Goal: Use online tool/utility: Utilize a website feature to perform a specific function

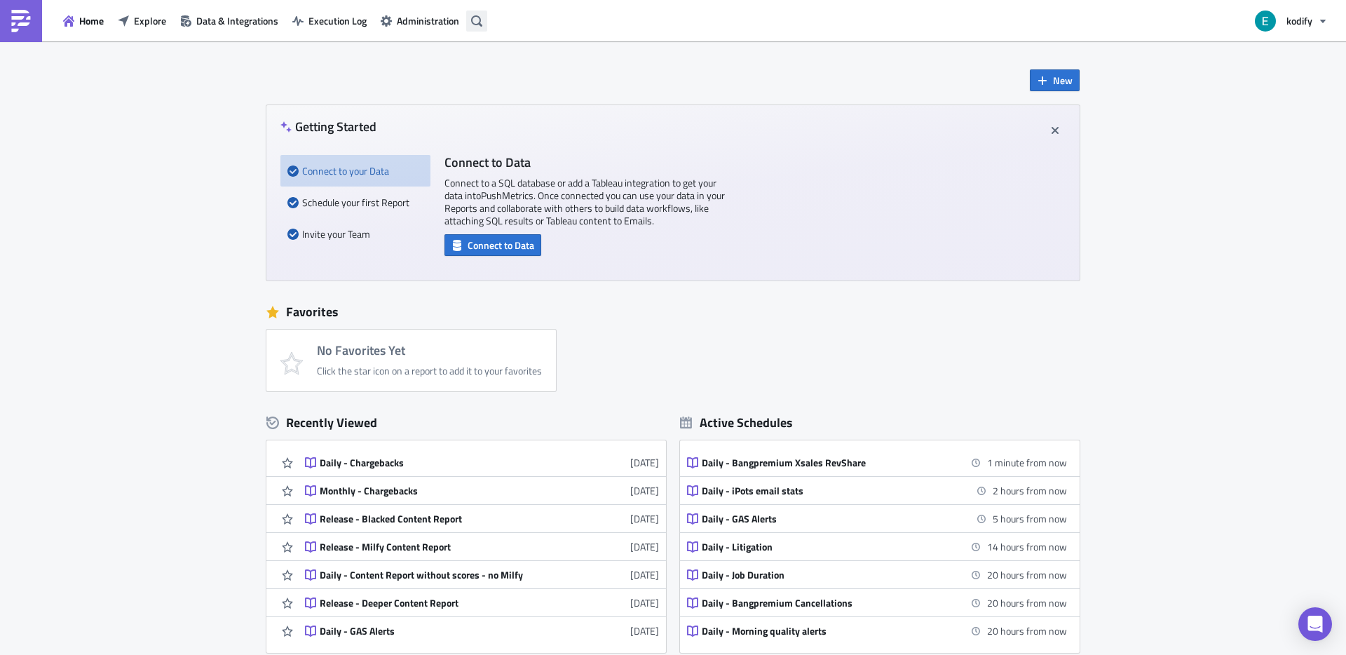
click at [480, 23] on icon "button" at bounding box center [476, 20] width 11 height 11
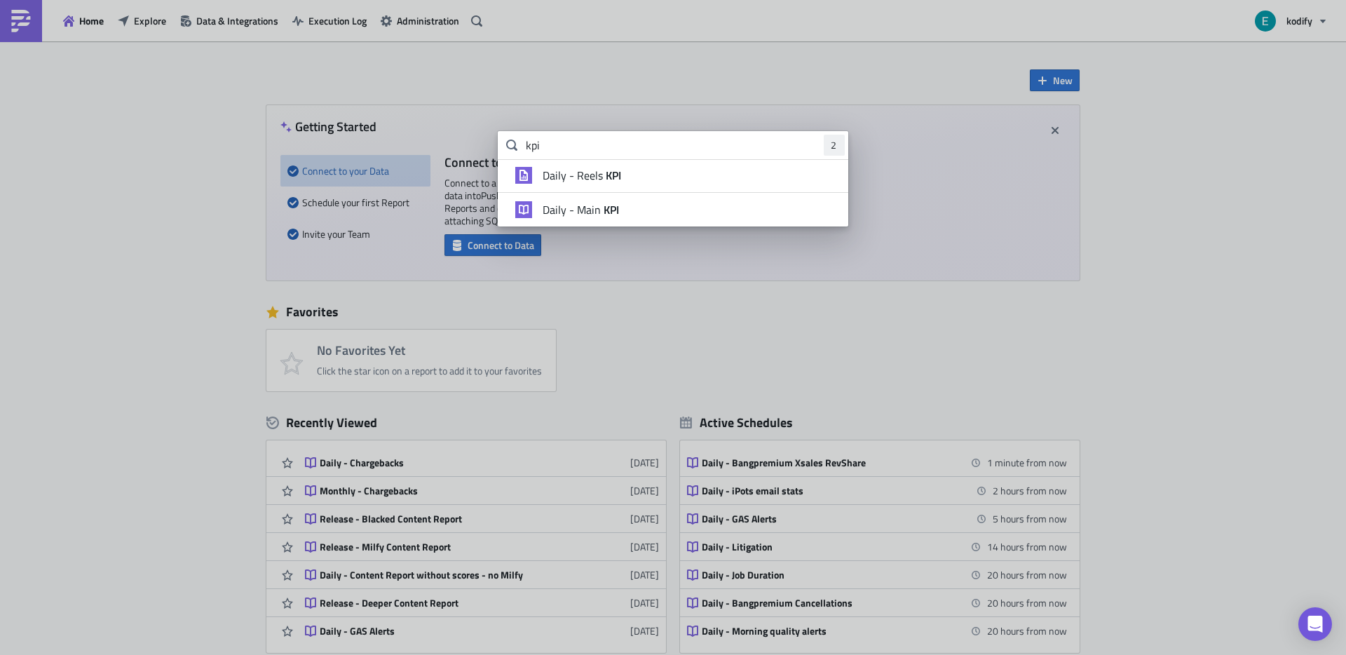
type input "kpi"
click at [586, 216] on span "Daily - Main KPI" at bounding box center [581, 210] width 76 height 14
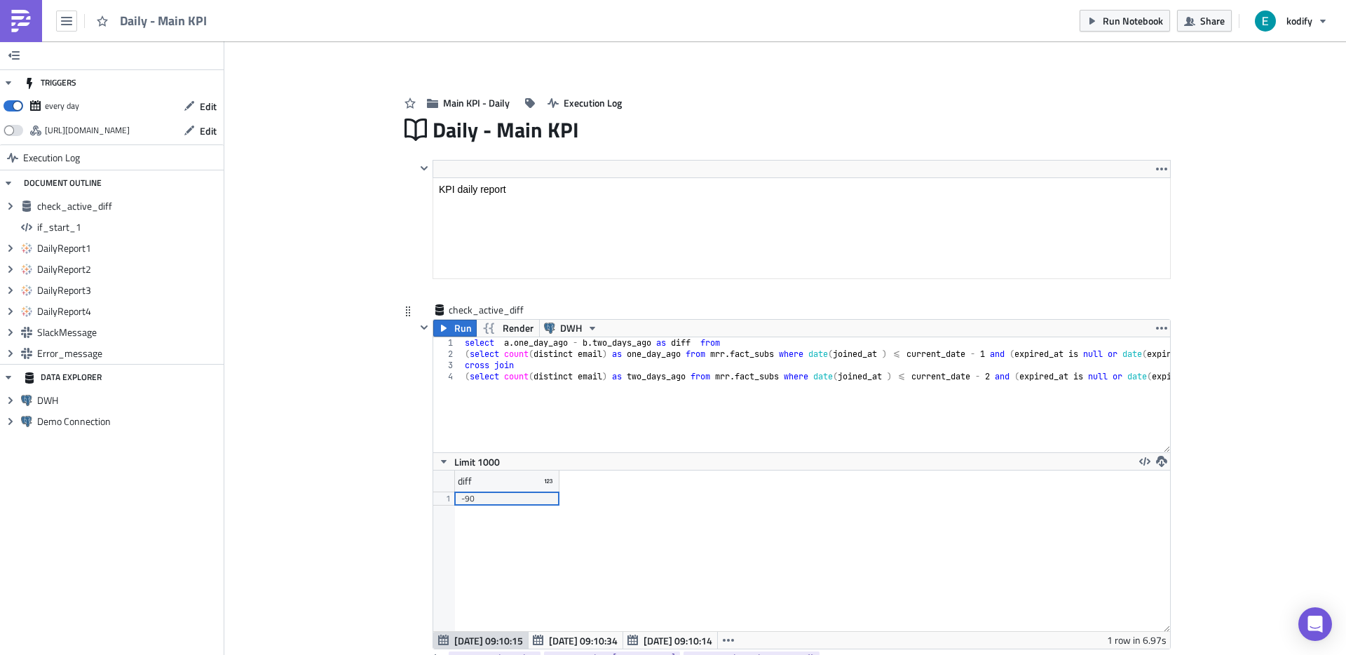
type textarea "(select count(distinct email) as two_days_ago from mrr.fact_subs where date(joi…"
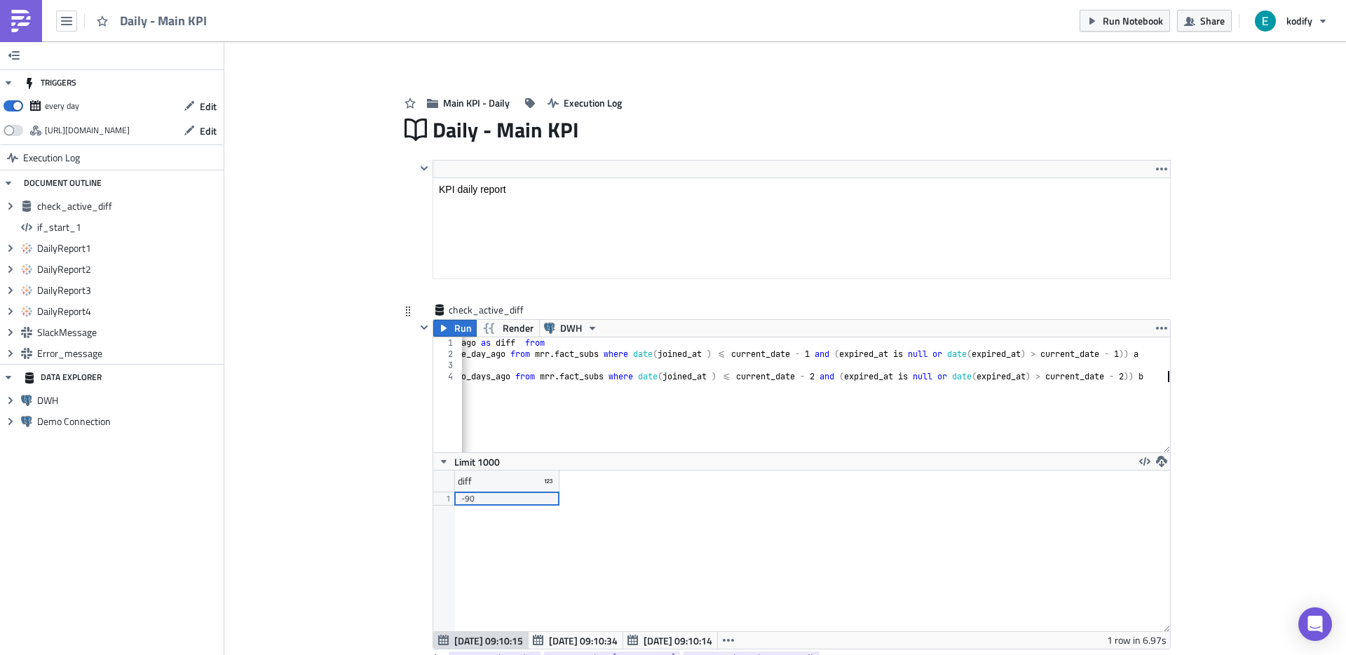
click at [601, 407] on div "select a . one_day_ago - b . two_days_ago as diff from ( select count ( distinc…" at bounding box center [729, 400] width 884 height 127
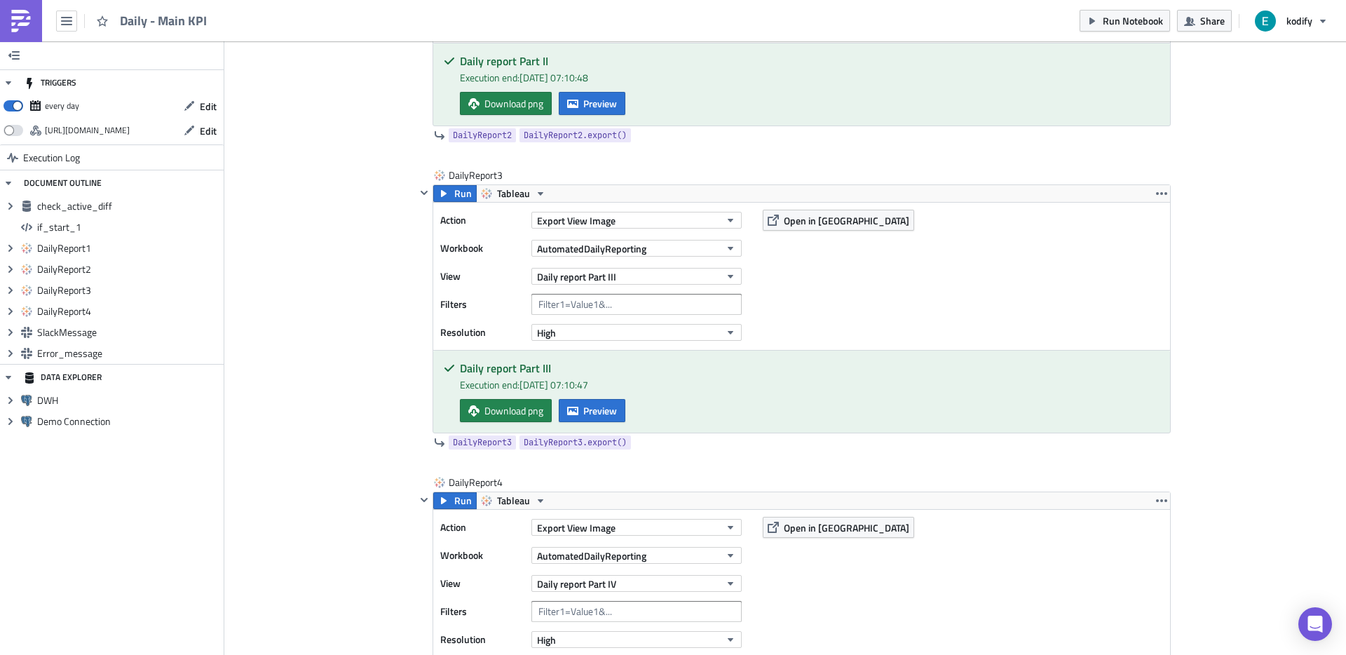
scroll to position [927, 0]
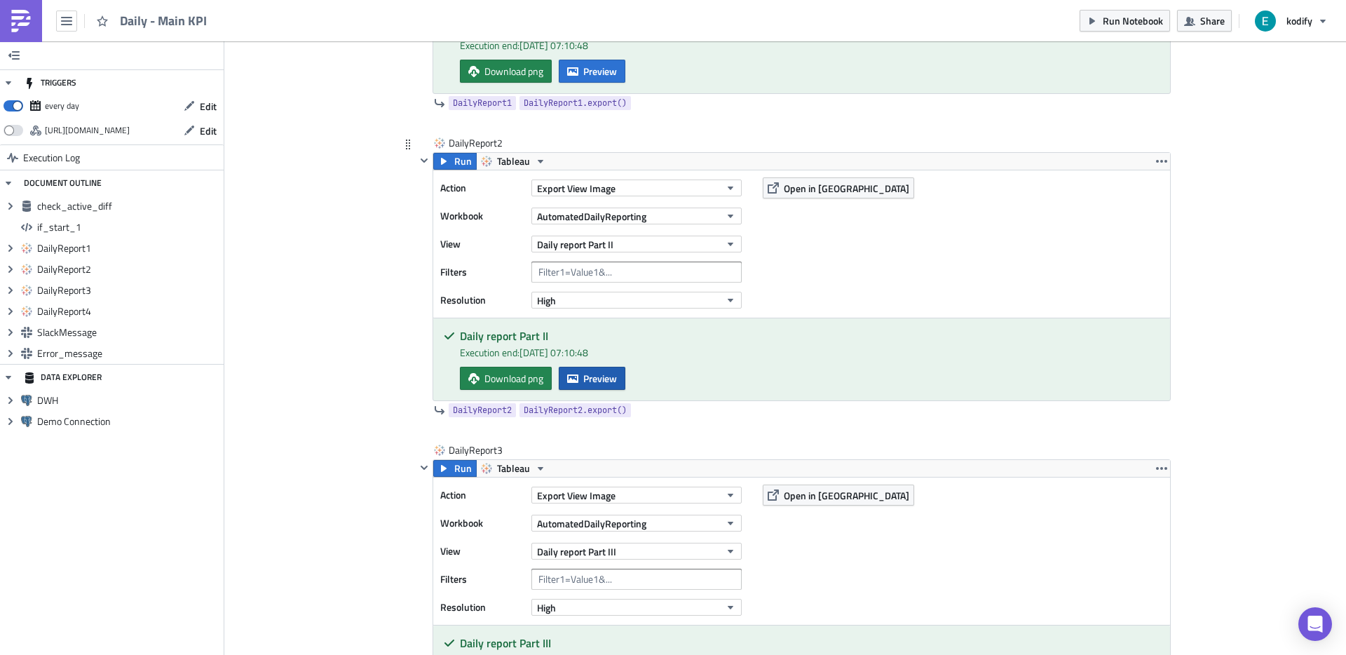
click at [609, 369] on button "Preview" at bounding box center [592, 378] width 67 height 23
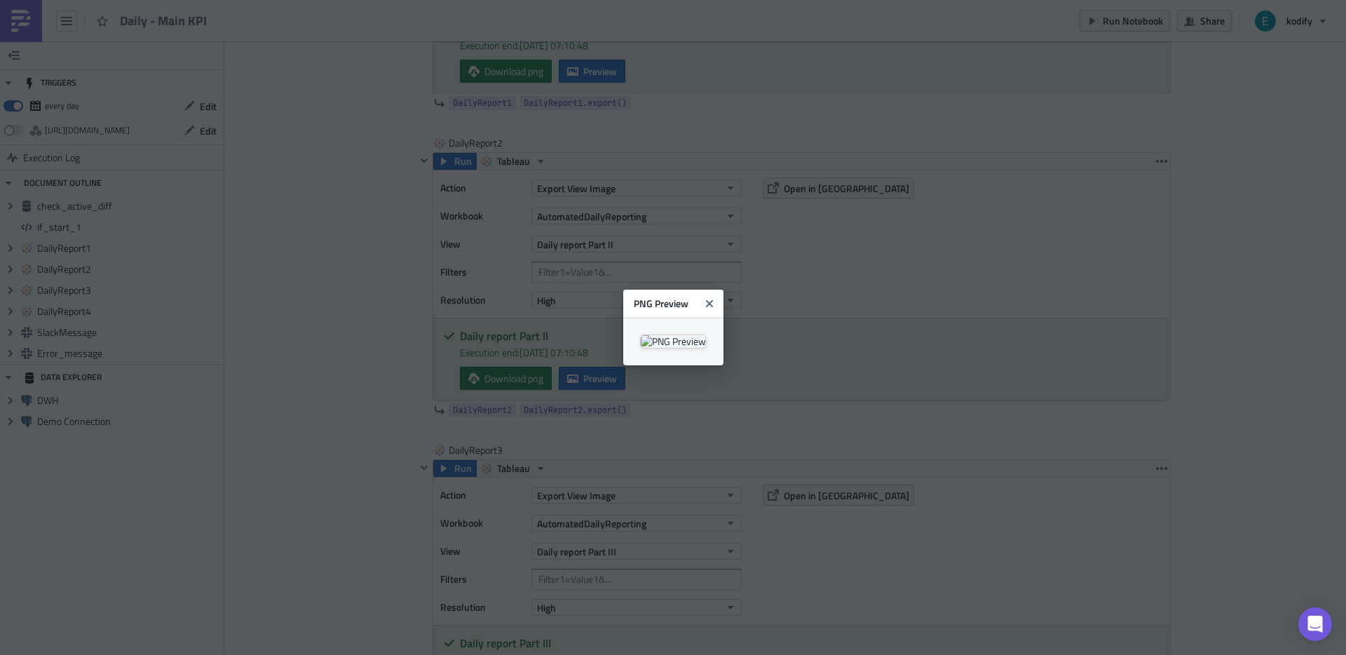
click at [707, 334] on img at bounding box center [673, 341] width 67 height 14
click at [715, 298] on icon "Close" at bounding box center [709, 303] width 11 height 11
